Goal: Find specific page/section: Find specific page/section

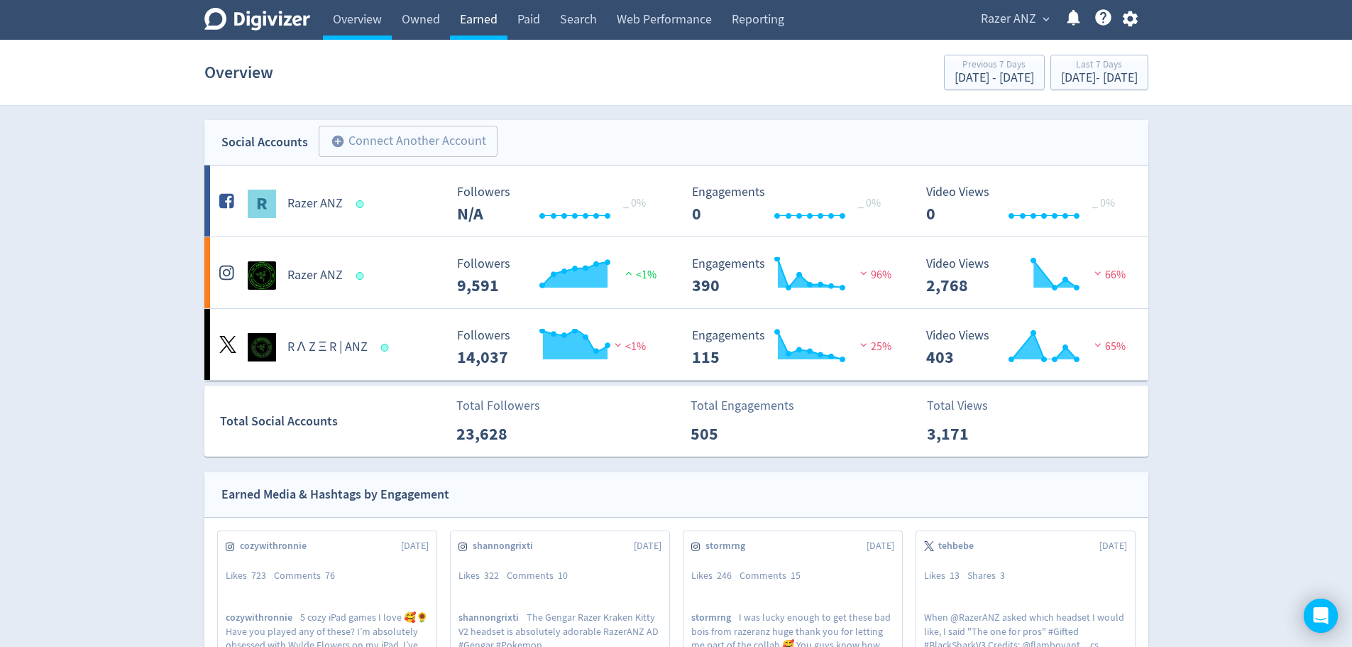
click at [476, 23] on link "Earned" at bounding box center [478, 20] width 57 height 40
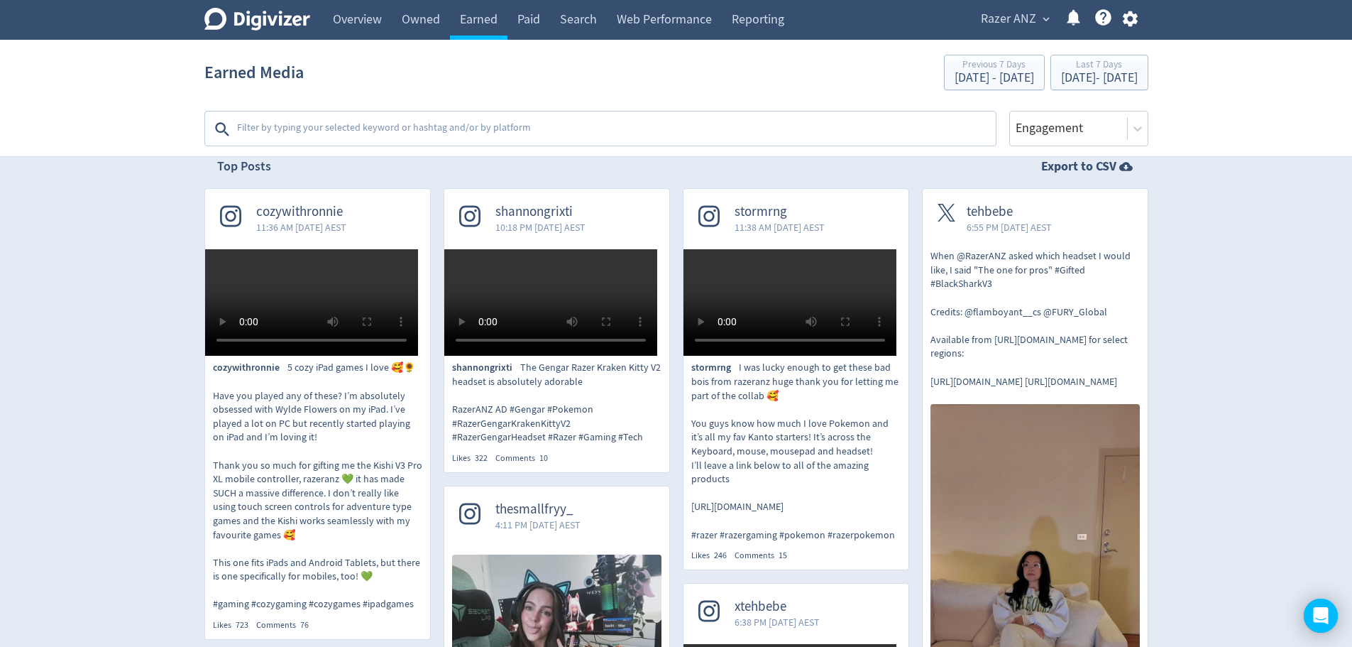
scroll to position [284, 0]
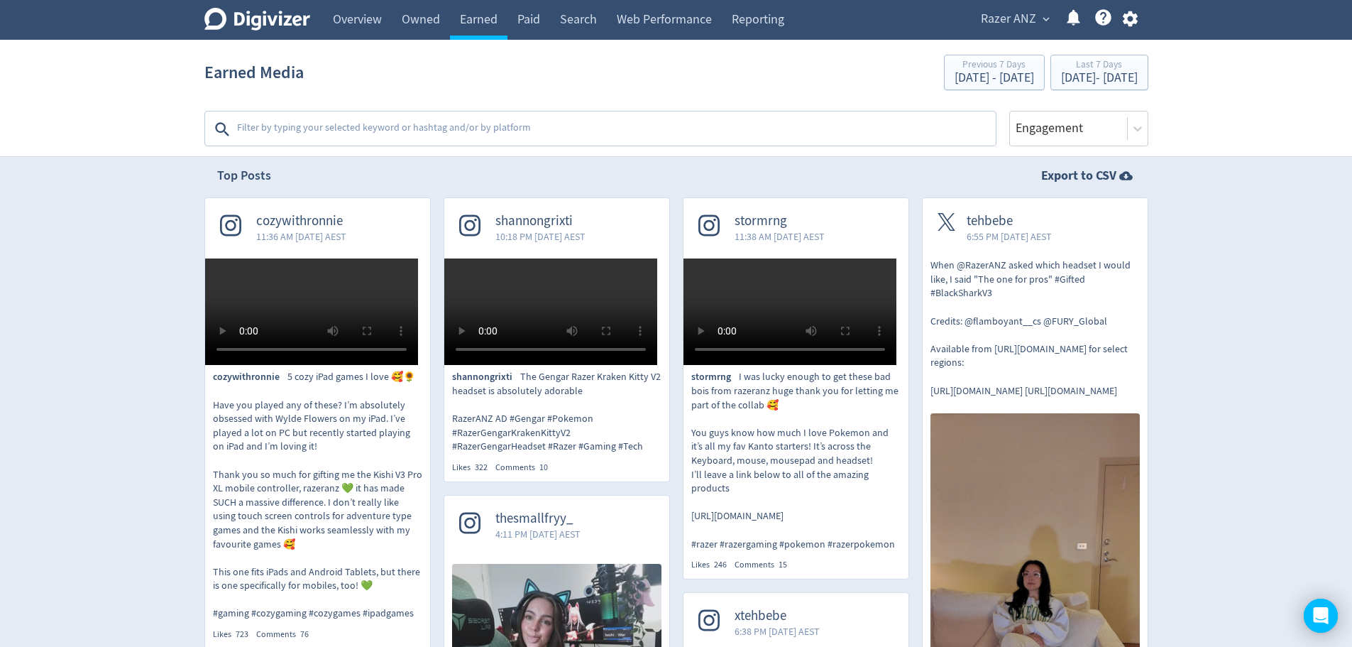
click at [786, 229] on span "stormrng" at bounding box center [780, 221] width 90 height 16
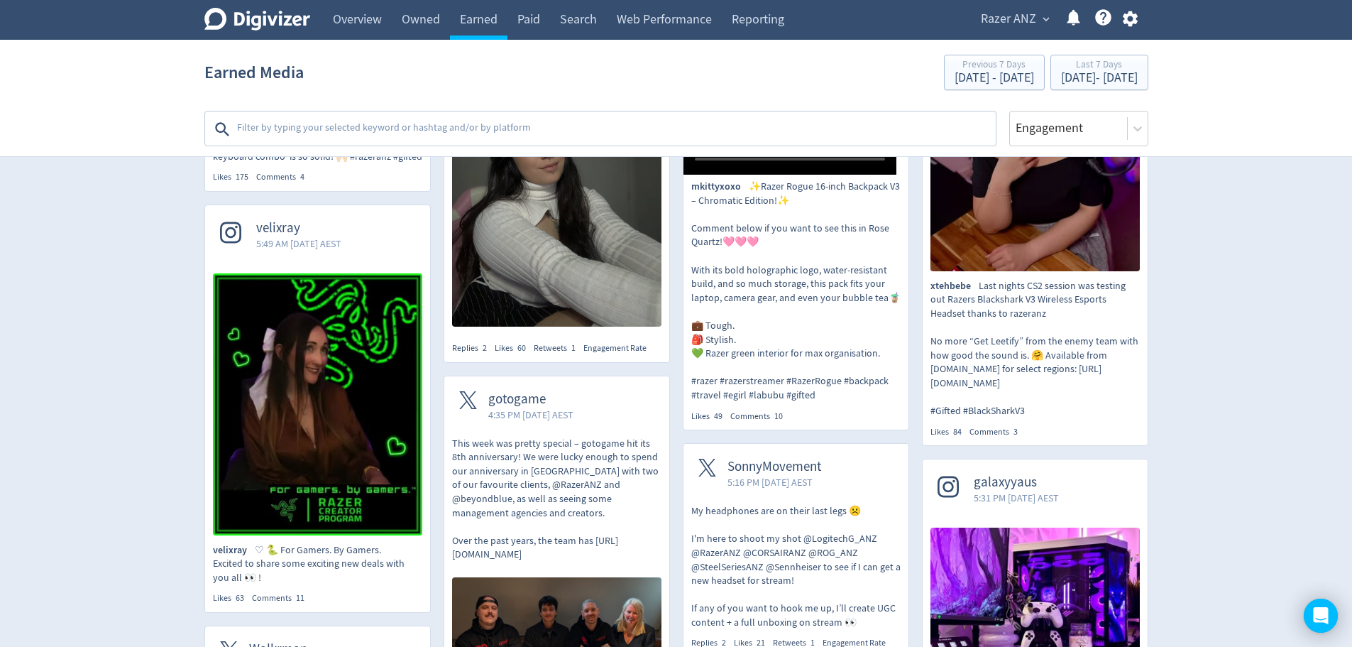
scroll to position [1207, 0]
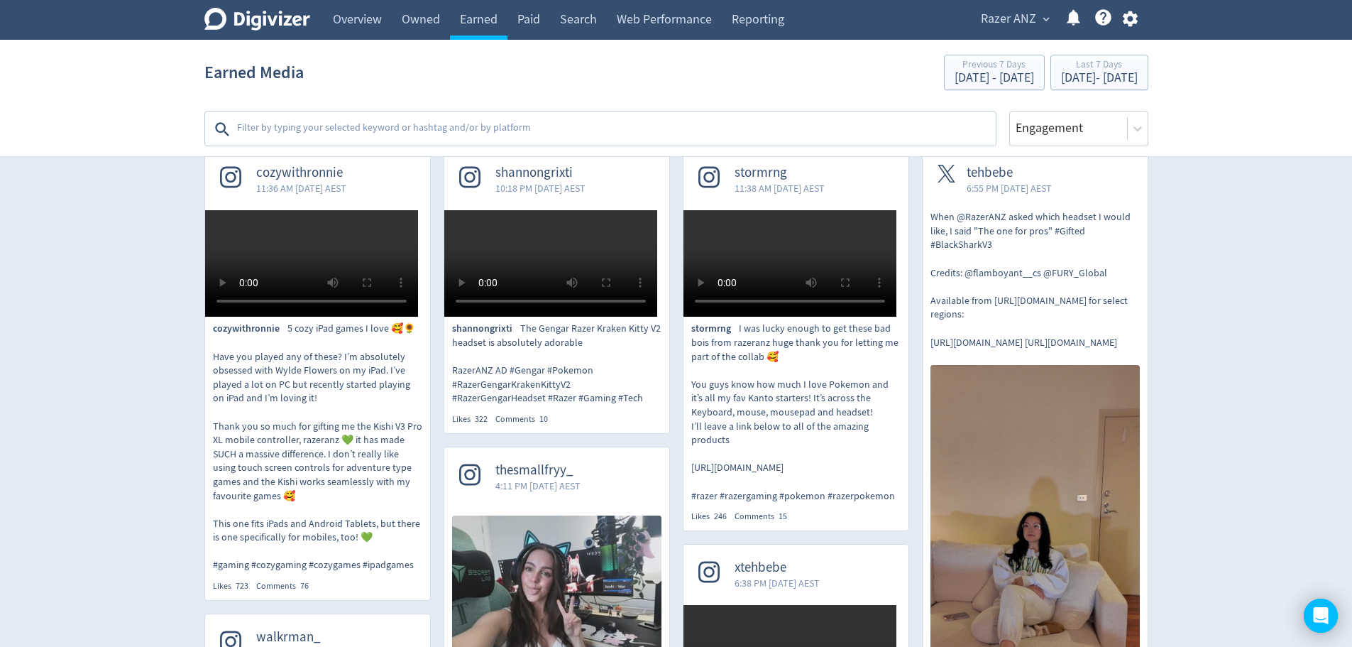
scroll to position [284, 0]
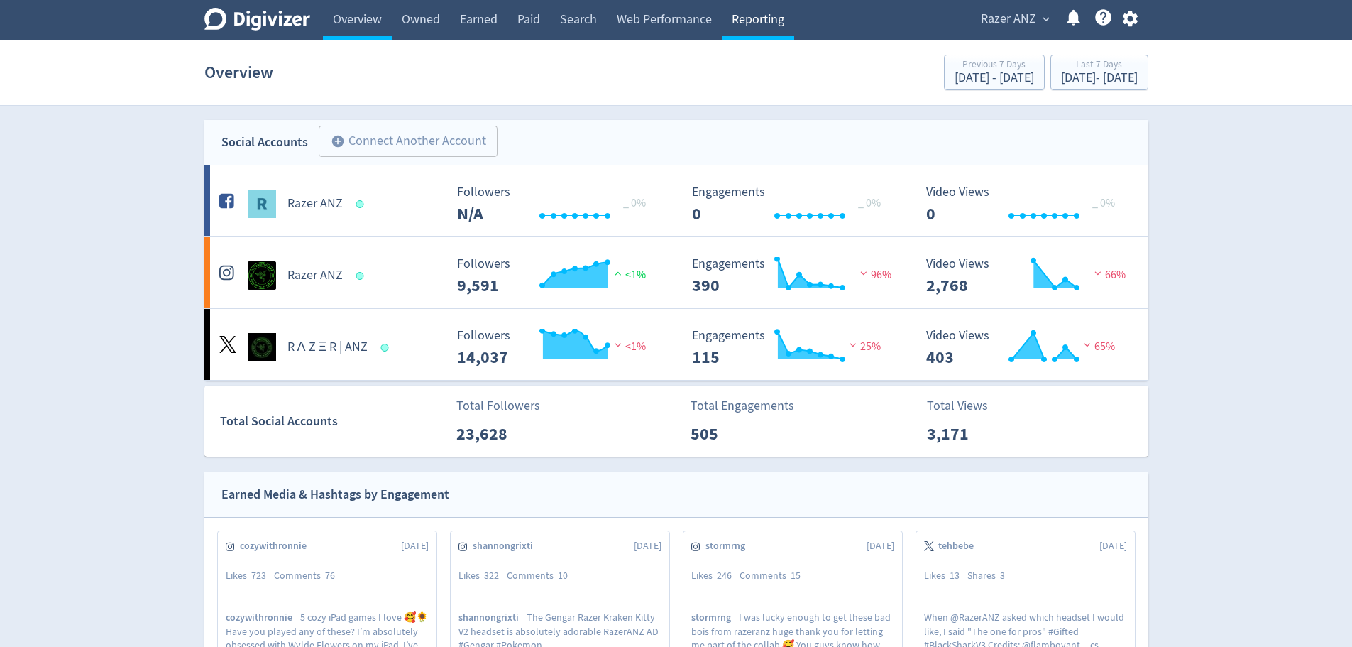
click at [772, 20] on link "Reporting" at bounding box center [758, 20] width 72 height 40
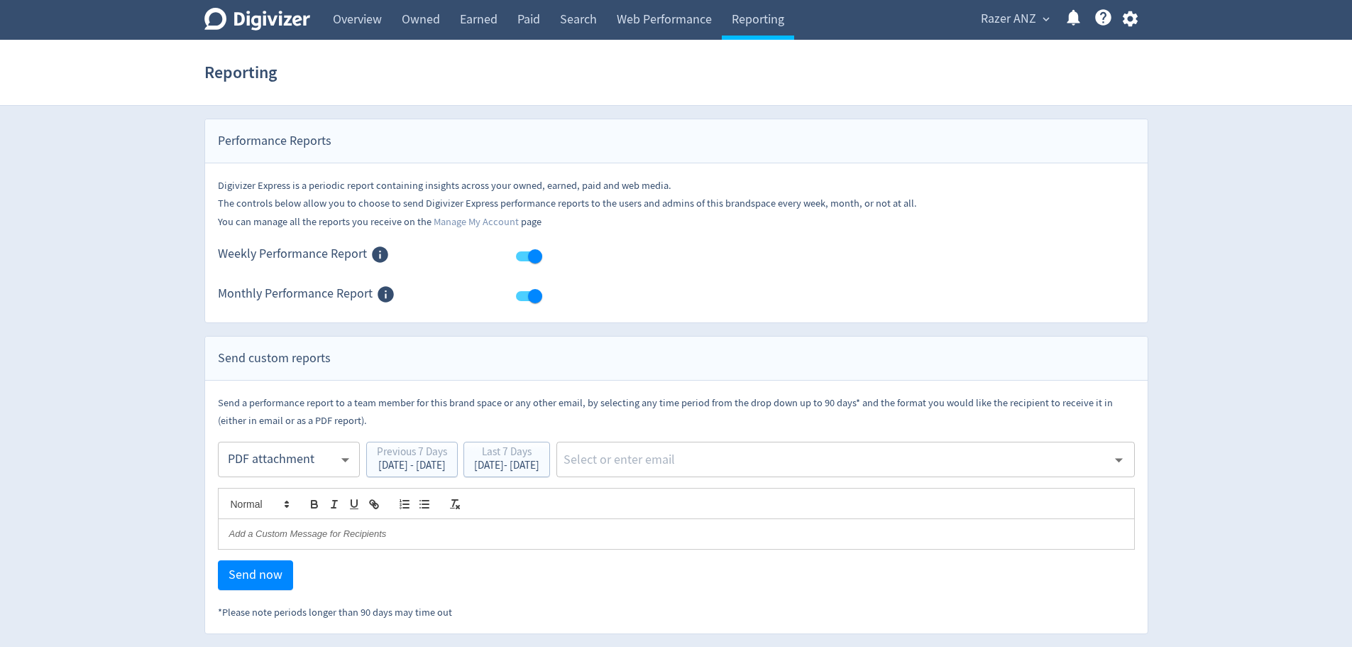
scroll to position [1, 0]
